Goal: Transaction & Acquisition: Download file/media

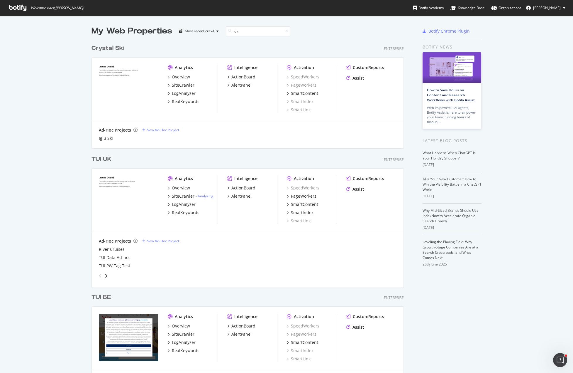
scroll to position [134, 313]
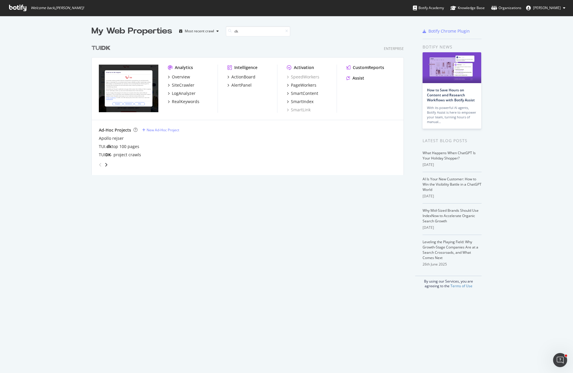
type input "dk"
click at [185, 84] on div "SiteCrawler" at bounding box center [183, 85] width 23 height 6
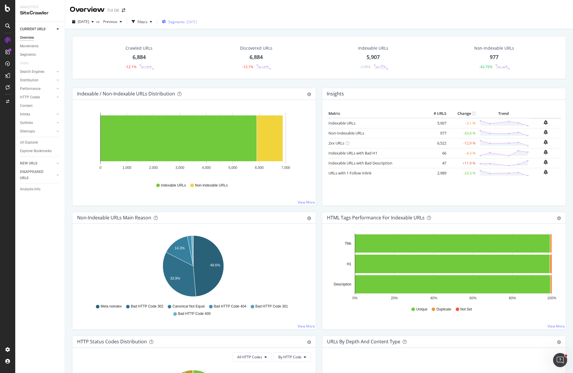
click at [185, 20] on span "Segments" at bounding box center [176, 21] width 16 height 5
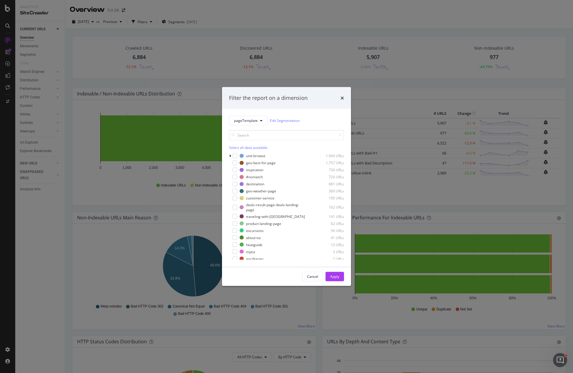
drag, startPoint x: 235, startPoint y: 184, endPoint x: 240, endPoint y: 188, distance: 5.6
click at [235, 184] on div "modal" at bounding box center [235, 183] width 5 height 5
click at [336, 278] on div "Apply" at bounding box center [334, 276] width 9 height 5
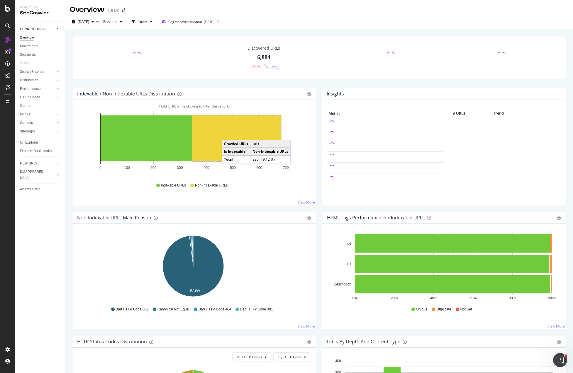
click at [226, 134] on rect "A chart." at bounding box center [237, 138] width 89 height 46
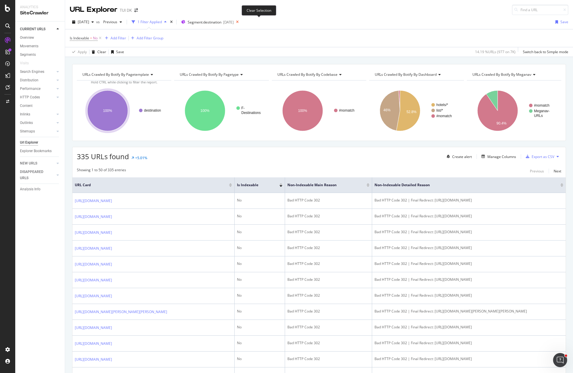
click at [241, 23] on icon at bounding box center [237, 22] width 7 height 8
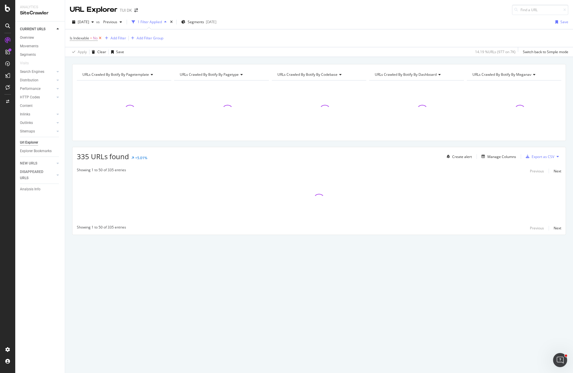
click at [99, 38] on icon at bounding box center [100, 38] width 5 height 6
click at [85, 39] on div "Add Filter" at bounding box center [86, 37] width 16 height 5
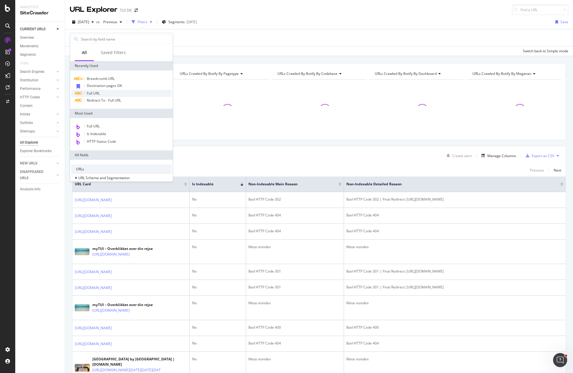
click at [102, 92] on div "Full URL" at bounding box center [121, 93] width 100 height 7
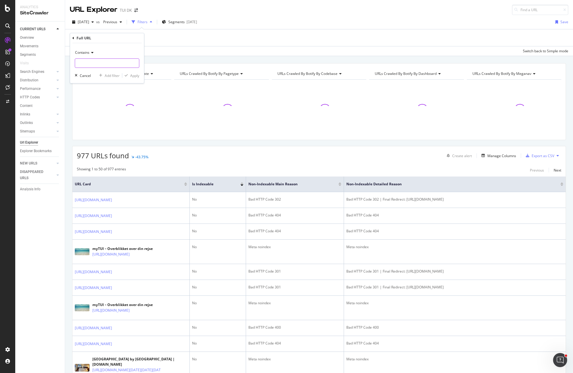
click at [104, 65] on input "text" at bounding box center [107, 62] width 64 height 9
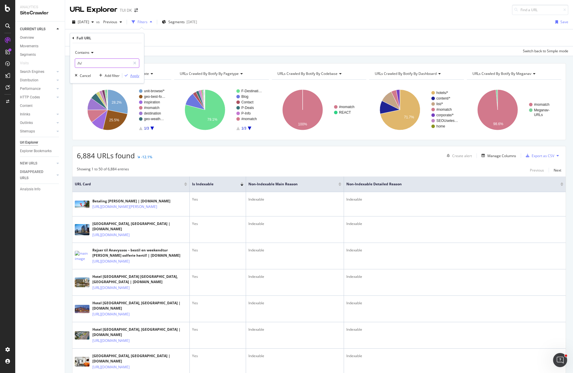
type input "/h/"
click at [132, 74] on div "Apply" at bounding box center [134, 75] width 9 height 5
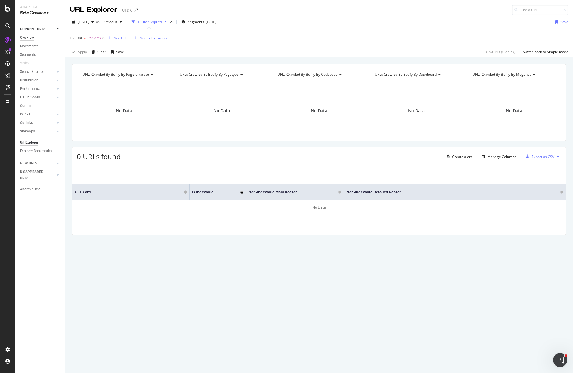
click at [30, 37] on div "Overview" at bounding box center [27, 38] width 14 height 6
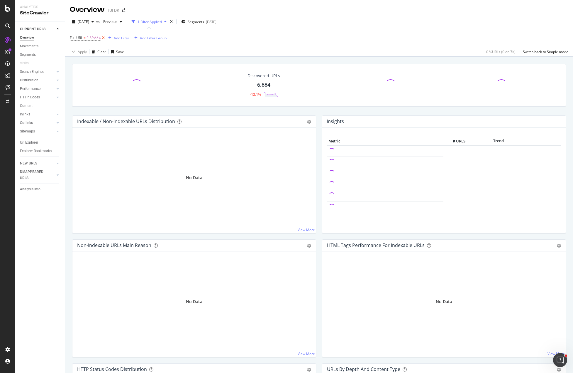
click at [104, 38] on icon at bounding box center [103, 38] width 5 height 6
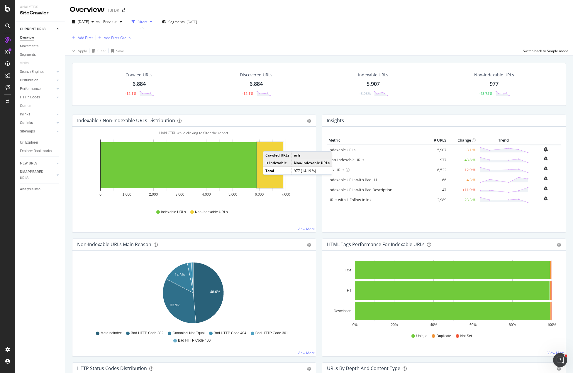
click at [269, 145] on rect "A chart." at bounding box center [270, 165] width 26 height 46
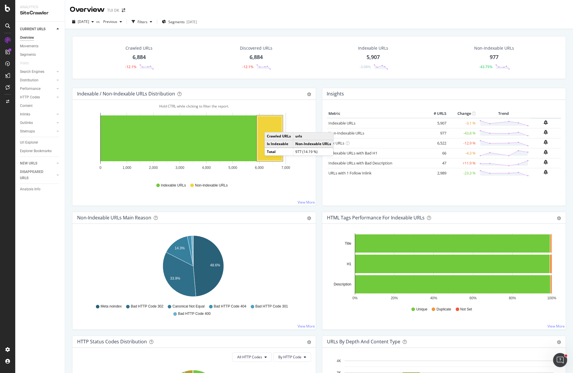
click at [269, 126] on rect "A chart." at bounding box center [270, 138] width 24 height 44
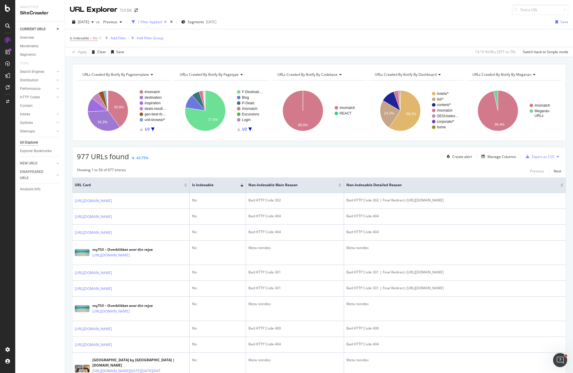
click at [505, 23] on div "[DATE] vs Previous 1 Filter Applied Segments [DATE] Save" at bounding box center [319, 23] width 508 height 12
drag, startPoint x: 552, startPoint y: 368, endPoint x: 209, endPoint y: 22, distance: 486.8
click at [204, 22] on span "Segments" at bounding box center [196, 21] width 16 height 5
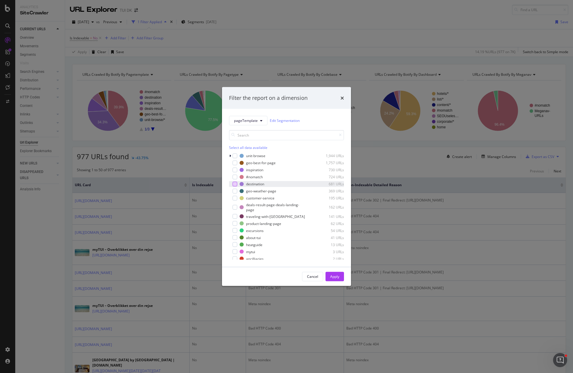
click at [236, 183] on div "modal" at bounding box center [235, 183] width 5 height 5
click at [236, 177] on div "modal" at bounding box center [235, 176] width 5 height 5
click at [337, 277] on div "Apply" at bounding box center [334, 276] width 9 height 5
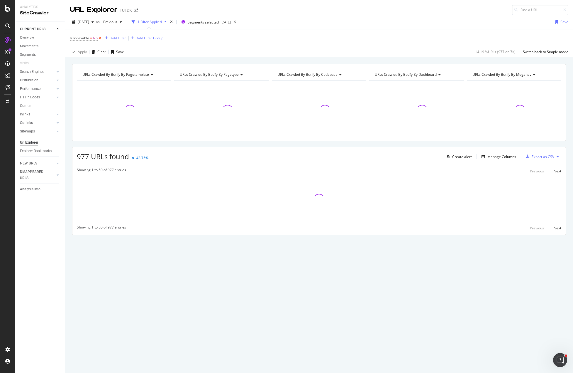
click at [100, 37] on icon at bounding box center [100, 38] width 5 height 6
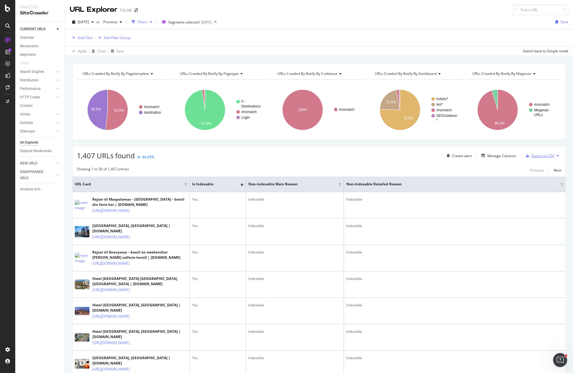
click at [542, 156] on div "Export as CSV" at bounding box center [543, 155] width 23 height 5
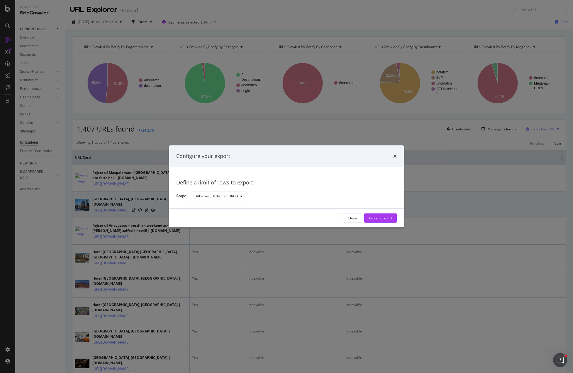
click at [386, 217] on div "Launch Export" at bounding box center [380, 217] width 23 height 5
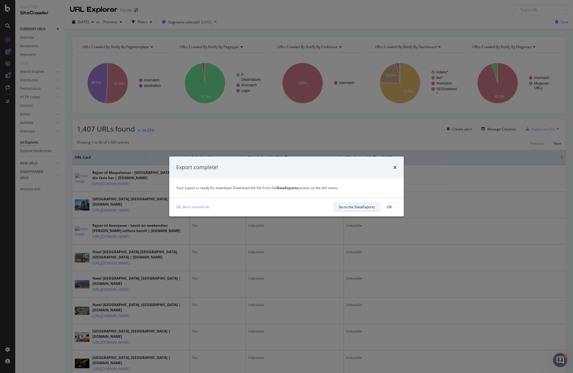
click at [372, 208] on div "Go to the DataExports" at bounding box center [357, 206] width 36 height 5
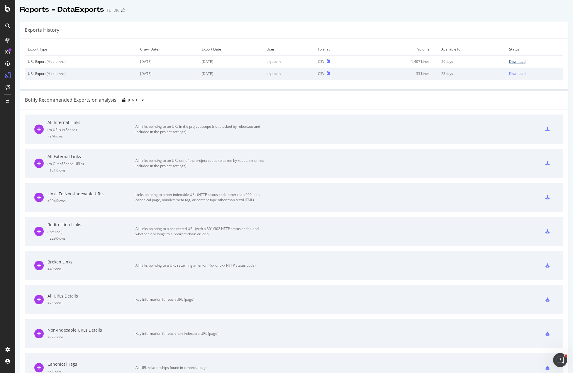
click at [519, 61] on div "Download" at bounding box center [517, 61] width 16 height 5
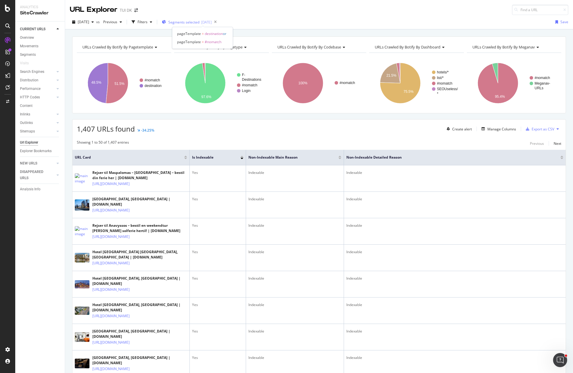
click at [183, 25] on div "Segments selected [DATE]" at bounding box center [187, 22] width 50 height 9
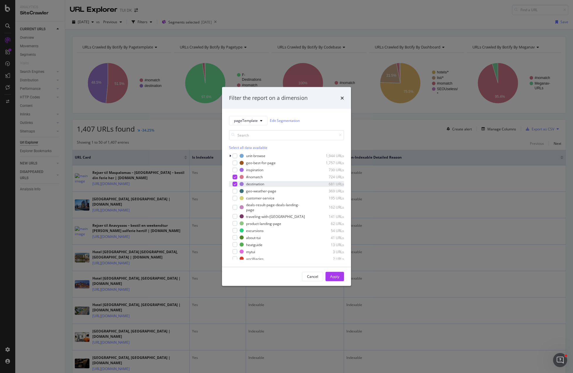
click at [234, 185] on div "modal" at bounding box center [235, 183] width 5 height 5
click at [236, 163] on div "modal" at bounding box center [235, 162] width 5 height 5
click at [235, 176] on icon "modal" at bounding box center [235, 176] width 3 height 3
click at [335, 277] on div "Apply" at bounding box center [334, 276] width 9 height 5
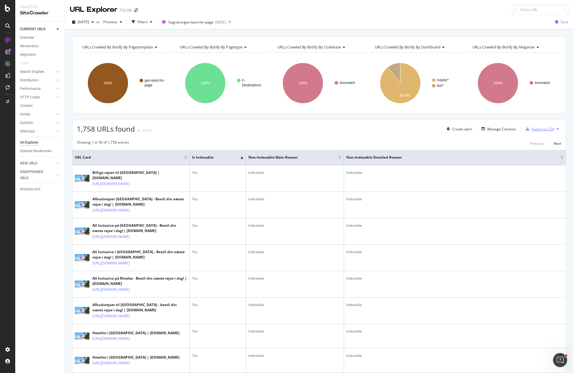
click at [536, 129] on div "Export as CSV" at bounding box center [543, 128] width 23 height 5
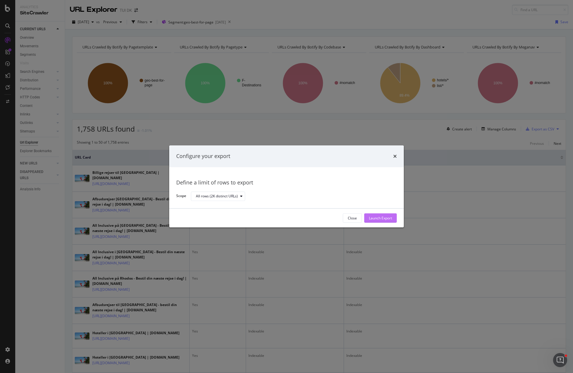
click at [370, 217] on div "Launch Export" at bounding box center [380, 217] width 23 height 5
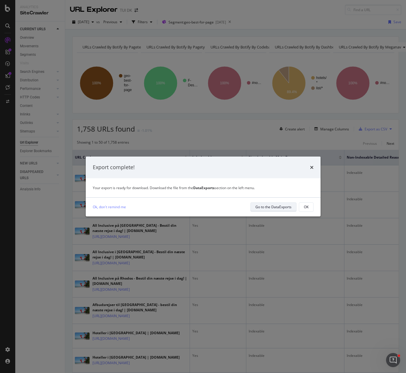
click at [282, 206] on div "Go to the DataExports" at bounding box center [273, 206] width 36 height 5
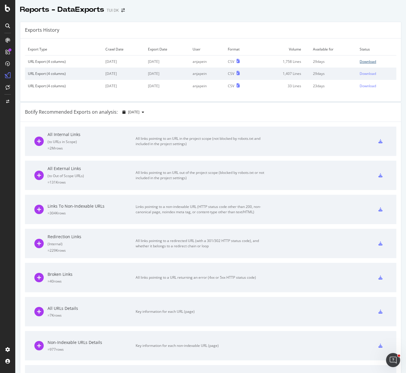
click at [365, 60] on div "Download" at bounding box center [367, 61] width 16 height 5
